Goal: Transaction & Acquisition: Purchase product/service

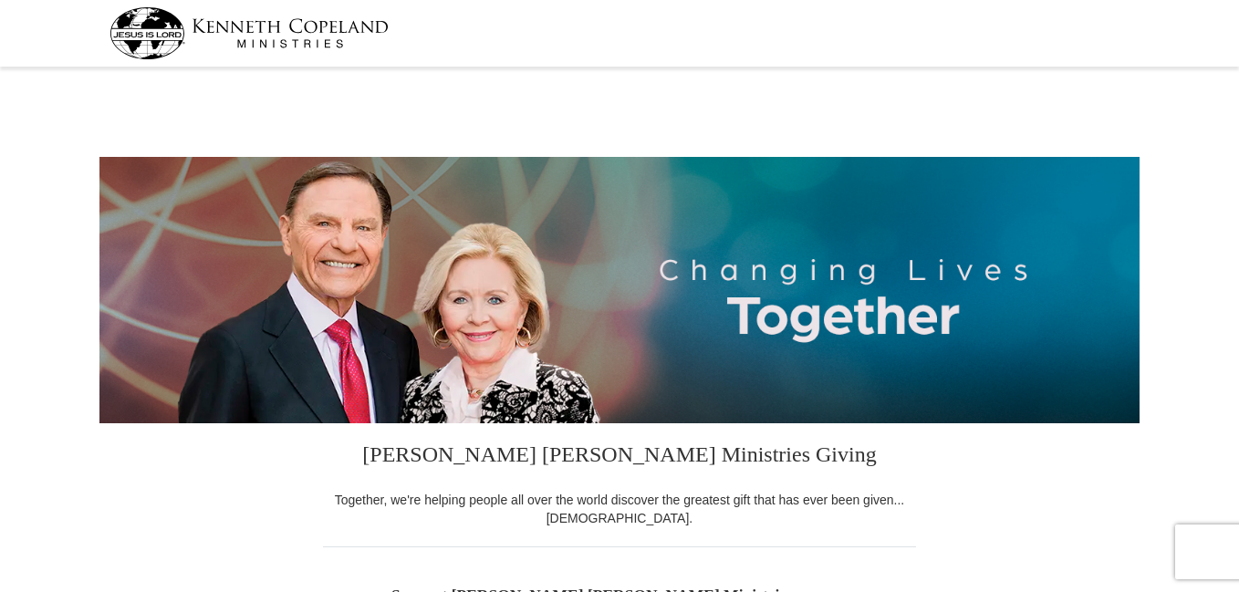
select select "OK"
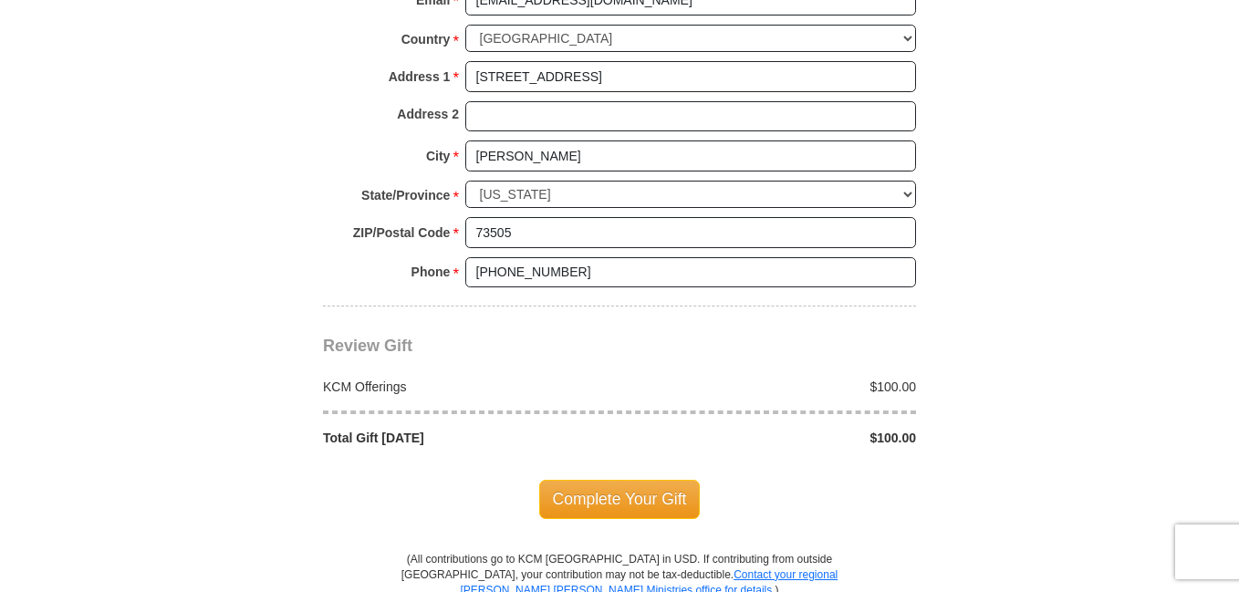
scroll to position [1481, 0]
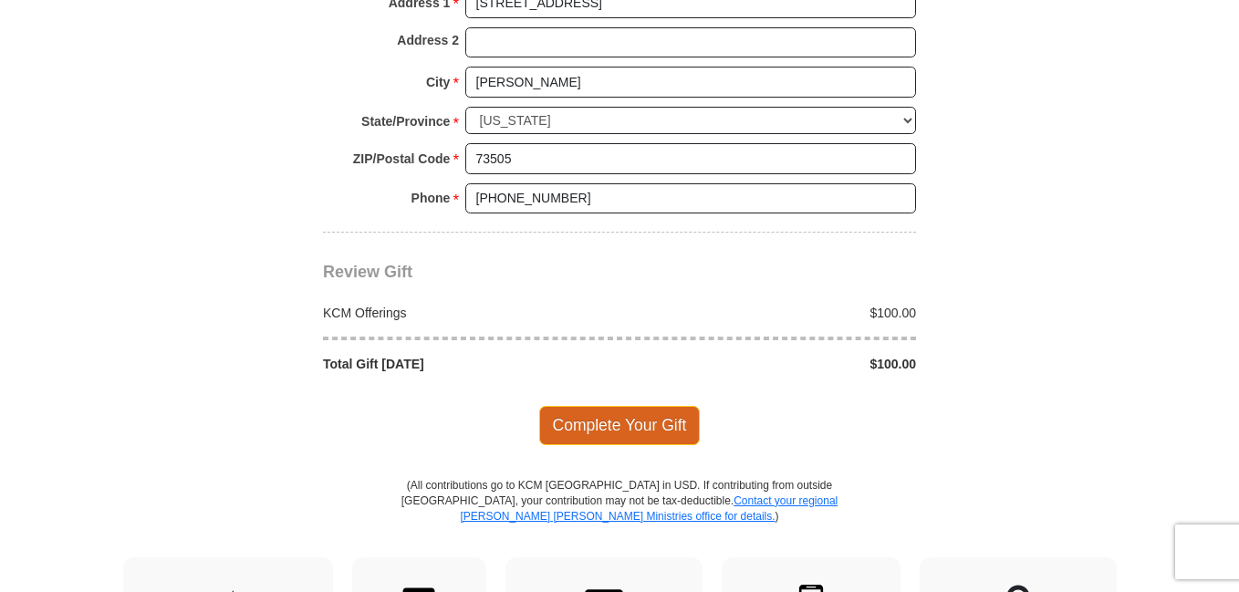
click at [612, 406] on span "Complete Your Gift" at bounding box center [619, 425] width 161 height 38
click at [0, 0] on div at bounding box center [0, 0] width 0 height 0
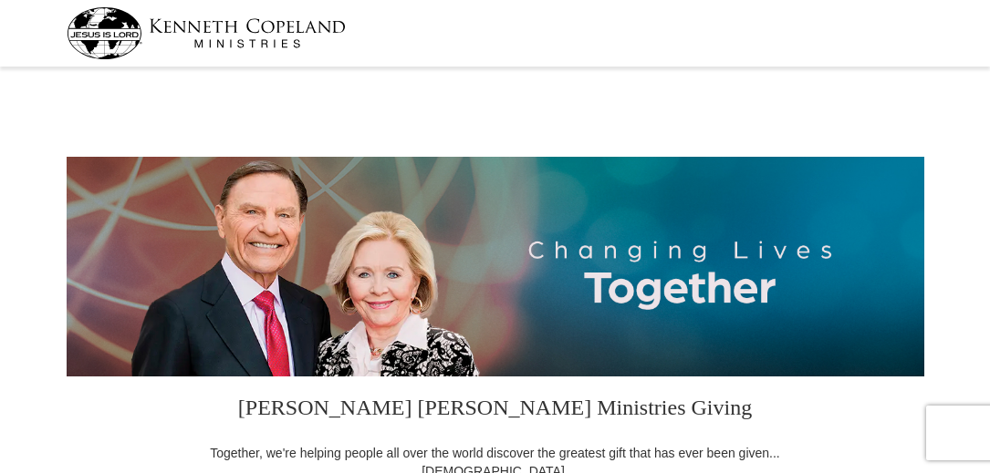
select select "OK"
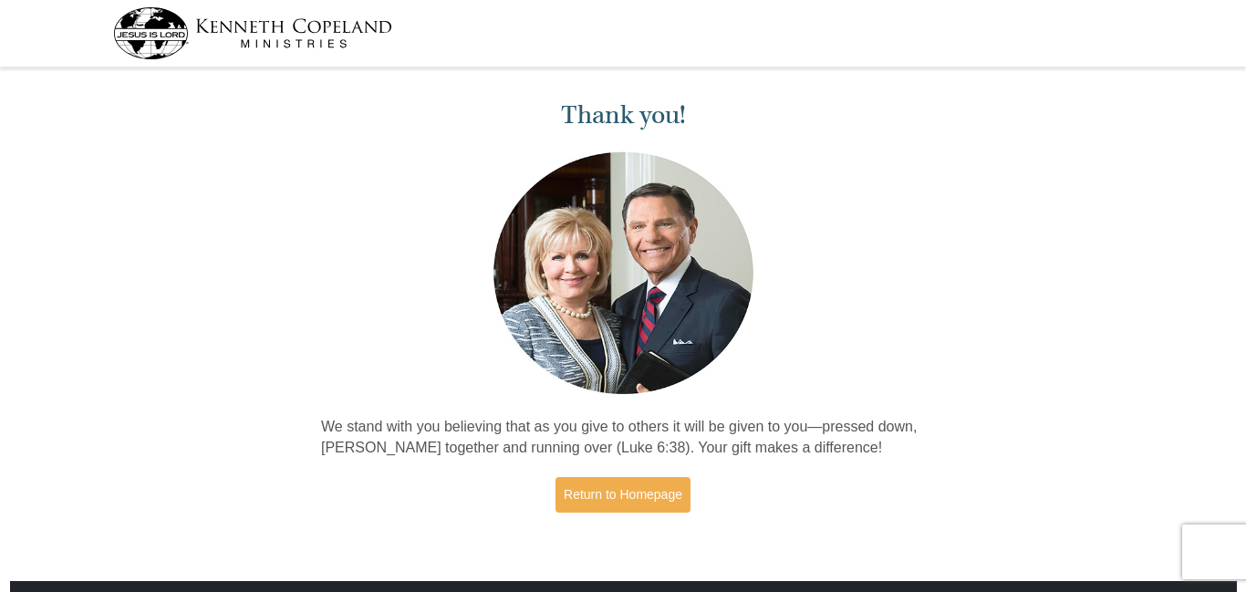
click at [597, 251] on img at bounding box center [623, 273] width 269 height 251
click at [192, 24] on img at bounding box center [252, 33] width 279 height 52
